Goal: Find specific page/section: Find specific page/section

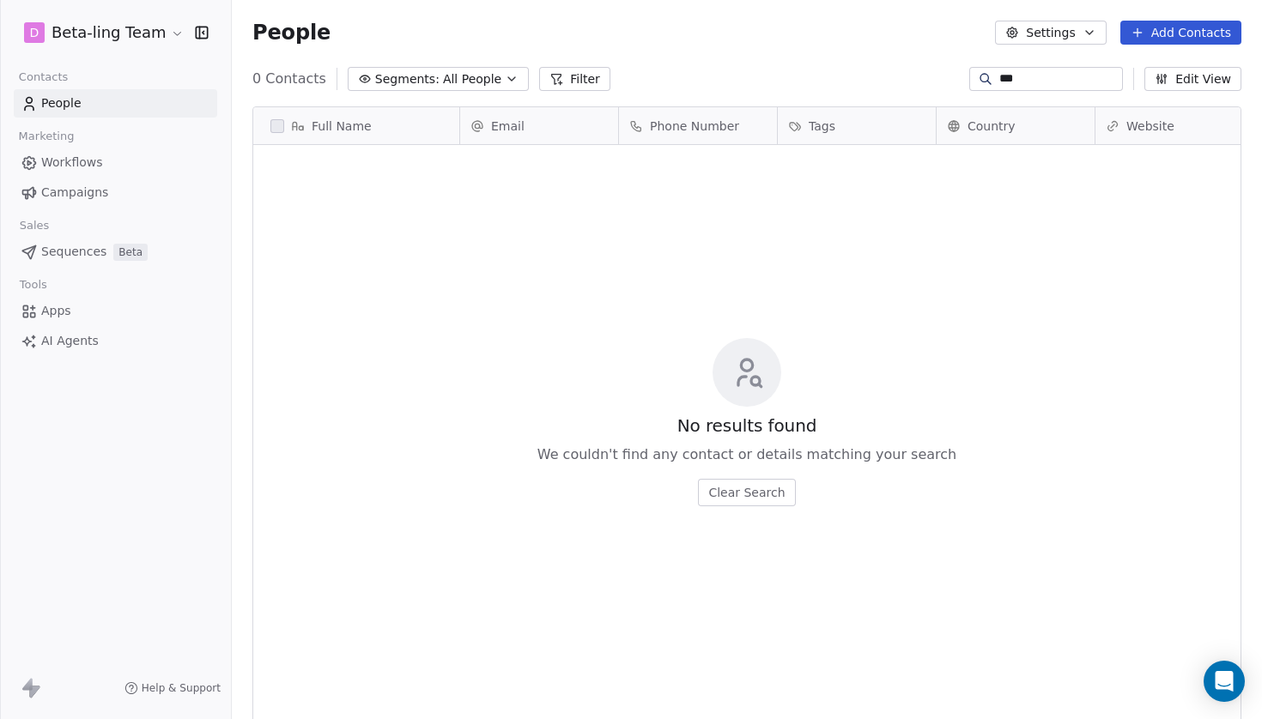
scroll to position [633, 1030]
click at [1020, 73] on input "***" at bounding box center [1059, 78] width 120 height 17
